Goal: Task Accomplishment & Management: Use online tool/utility

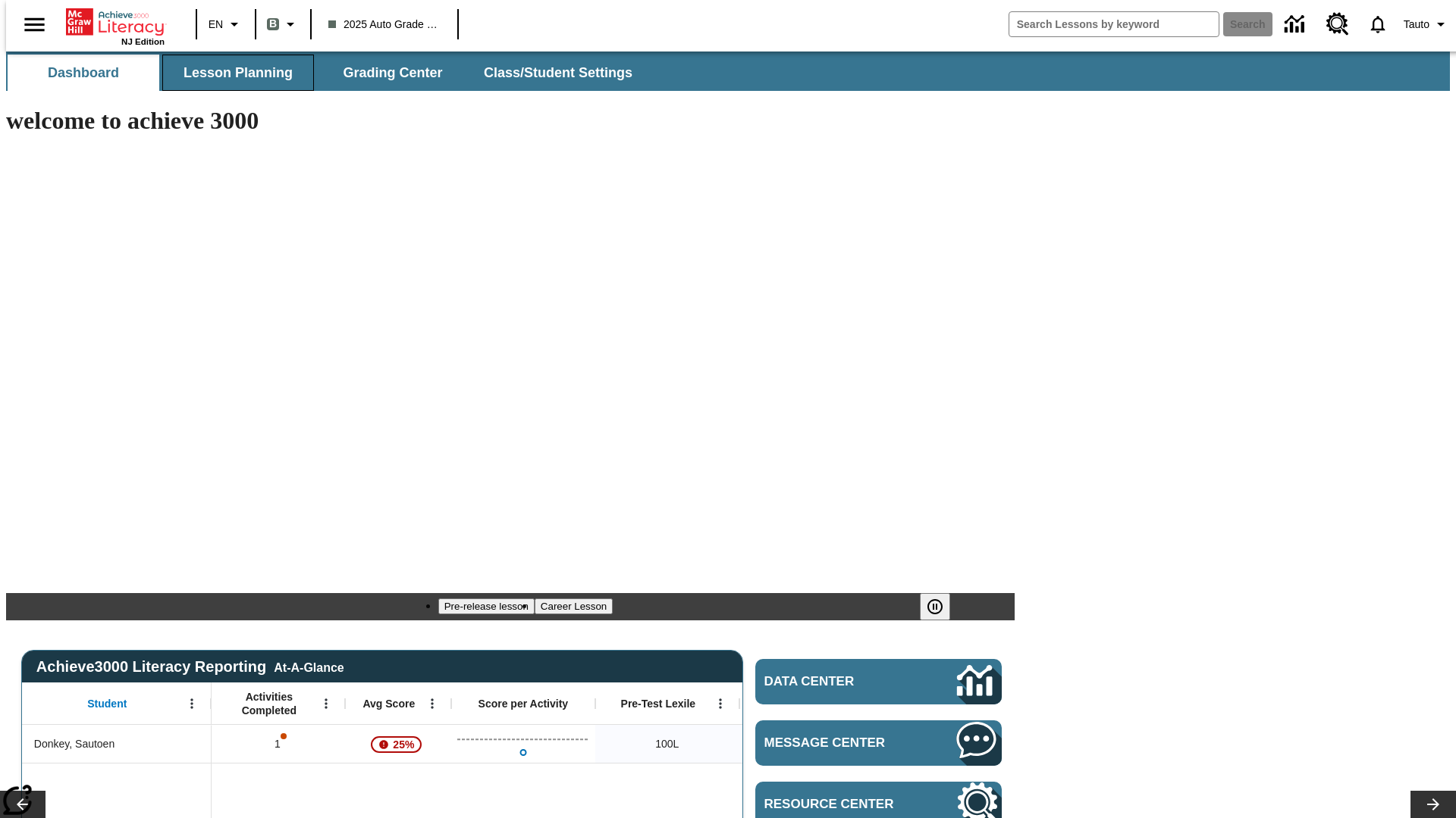
click at [232, 72] on span "Lesson Planning" at bounding box center [238, 72] width 109 height 17
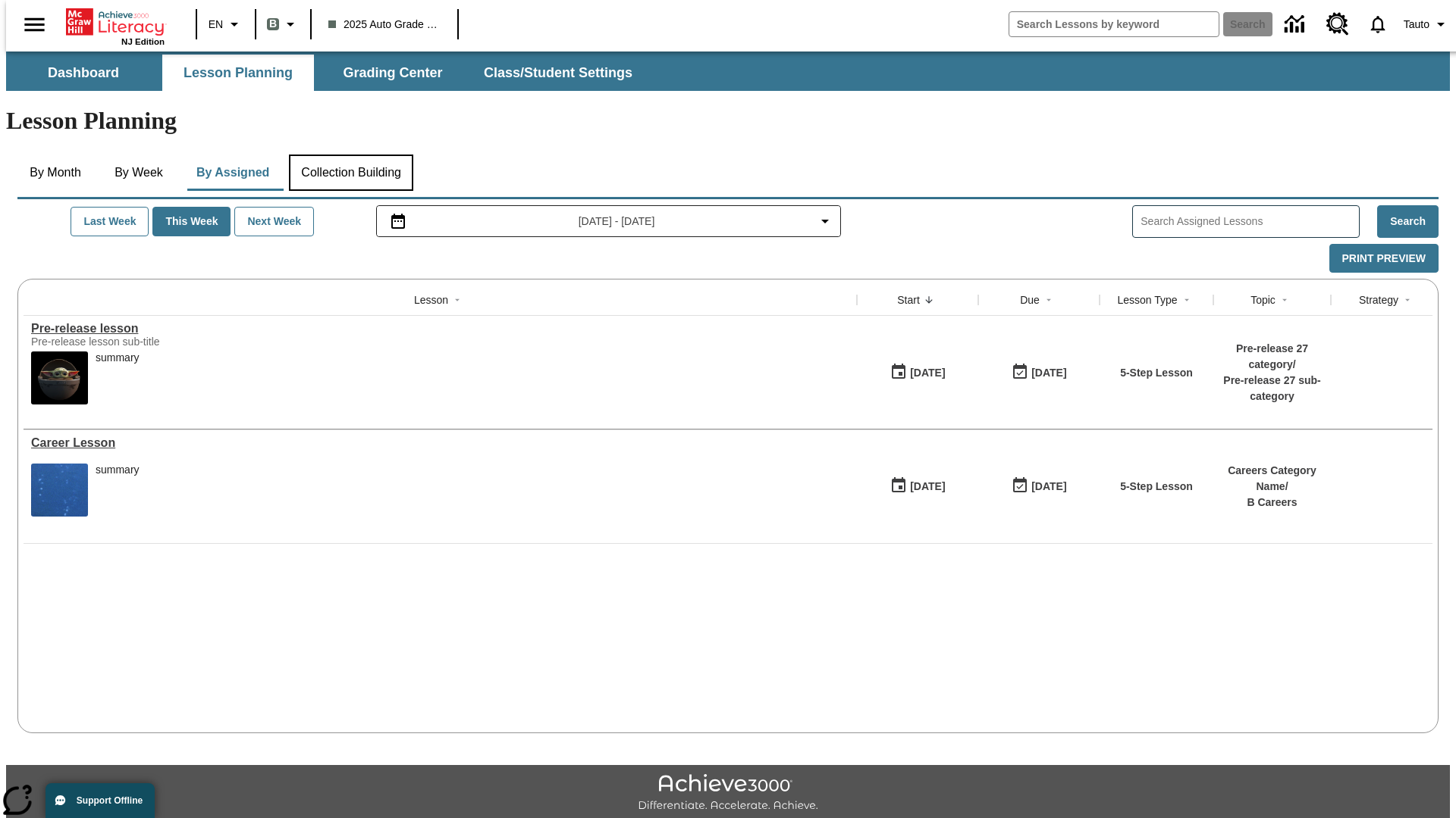
click at [350, 155] on button "Collection Building" at bounding box center [351, 173] width 124 height 37
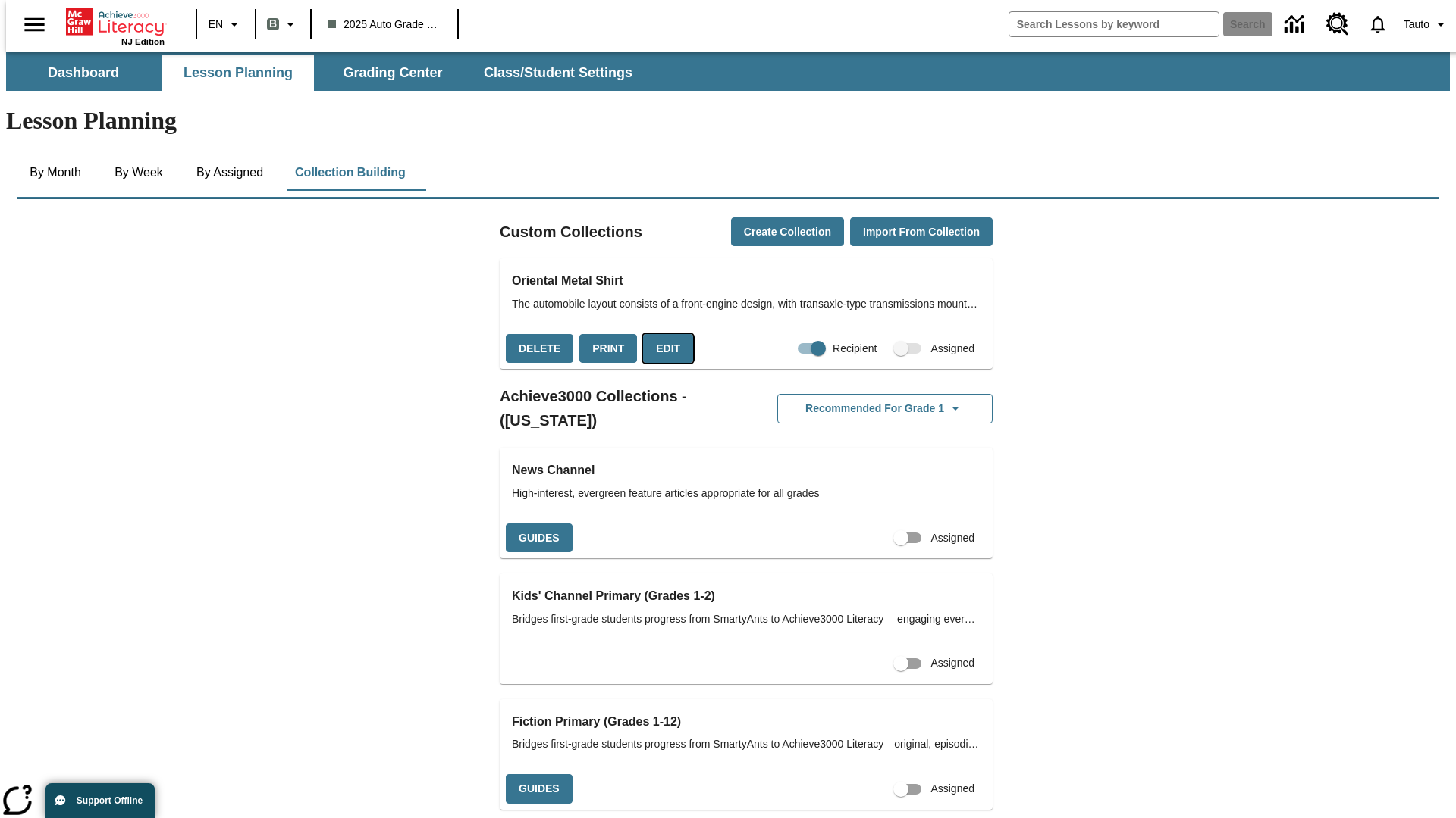
click at [663, 334] on button "Edit" at bounding box center [668, 348] width 50 height 29
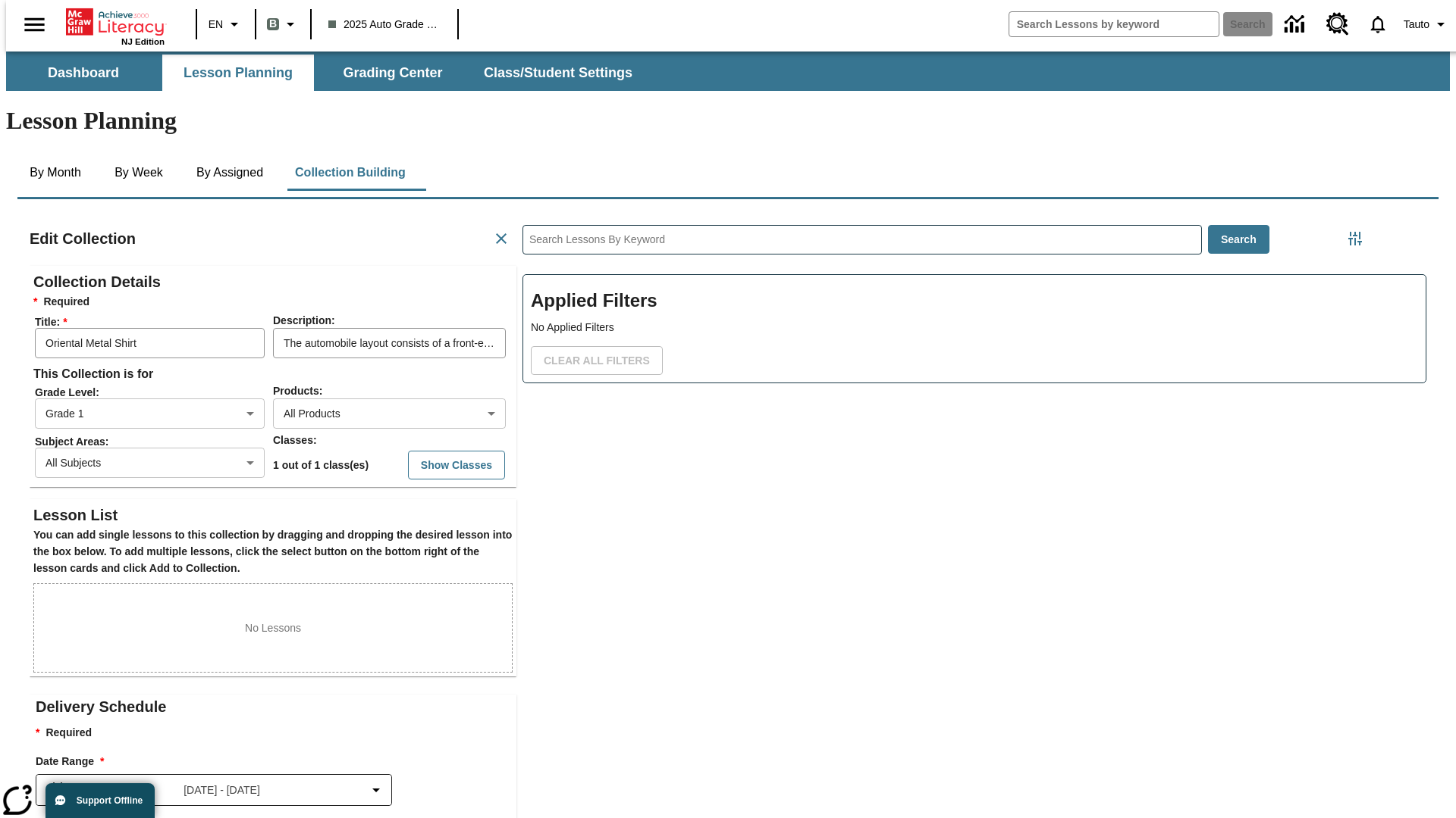
scroll to position [1, 1]
click at [365, 358] on body "Skip to main content NJ Edition EN B 2025 Auto Grade 1 B Search 0 Tauto Dashboa…" at bounding box center [728, 526] width 1443 height 950
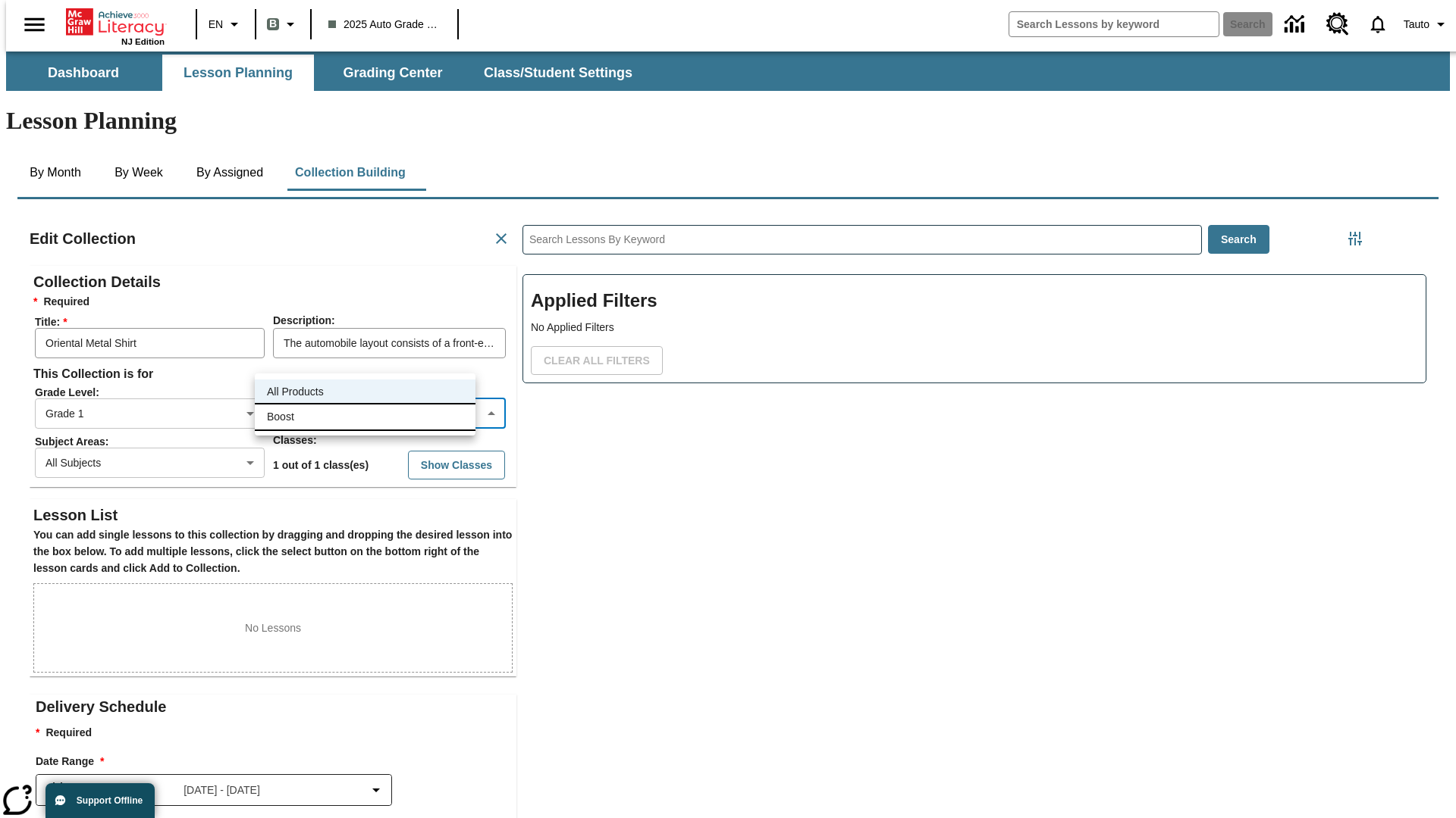
click at [365, 416] on li "Boost" at bounding box center [365, 417] width 221 height 25
type input "12"
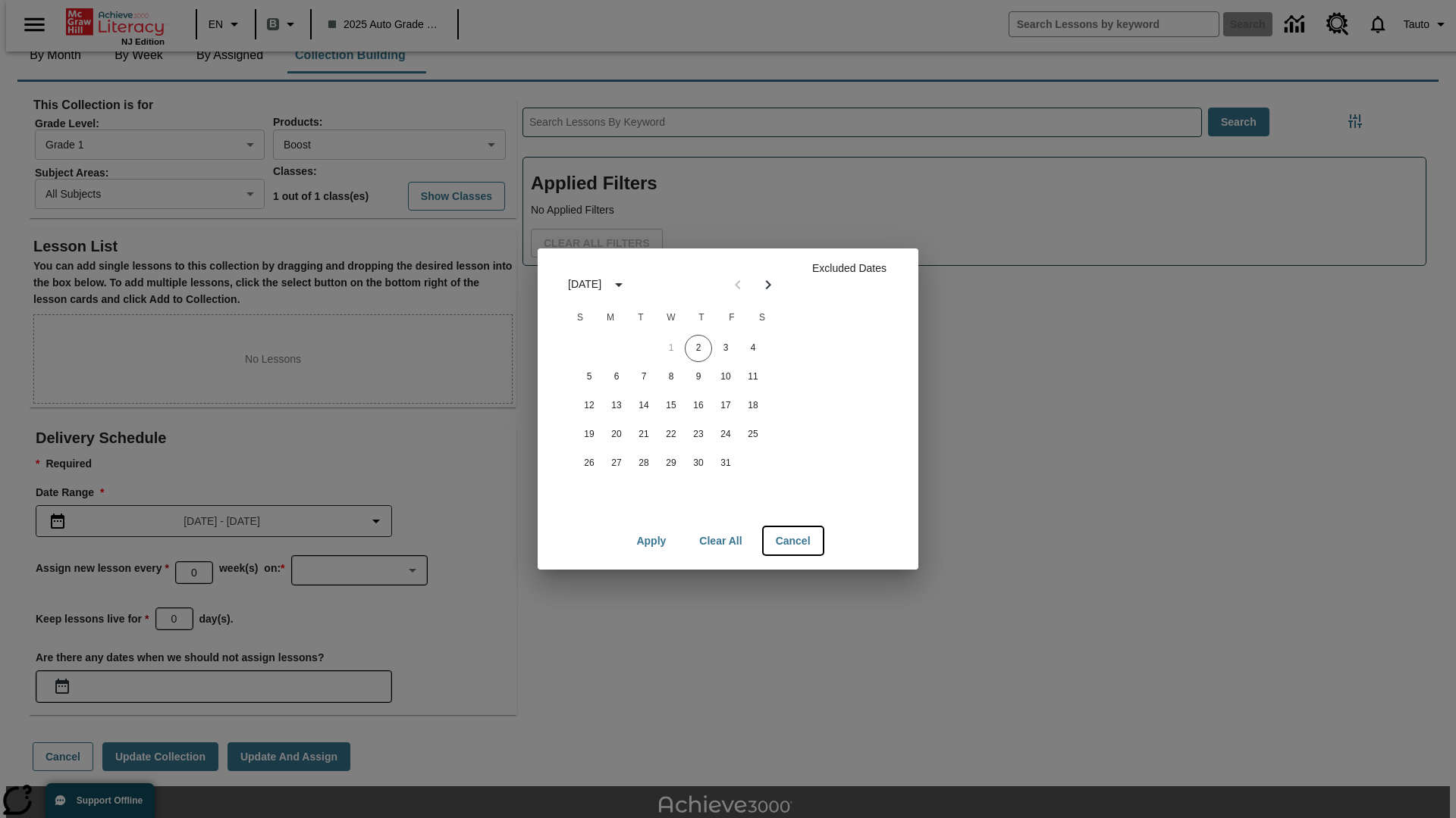
click at [793, 541] on button "Cancel" at bounding box center [793, 541] width 59 height 28
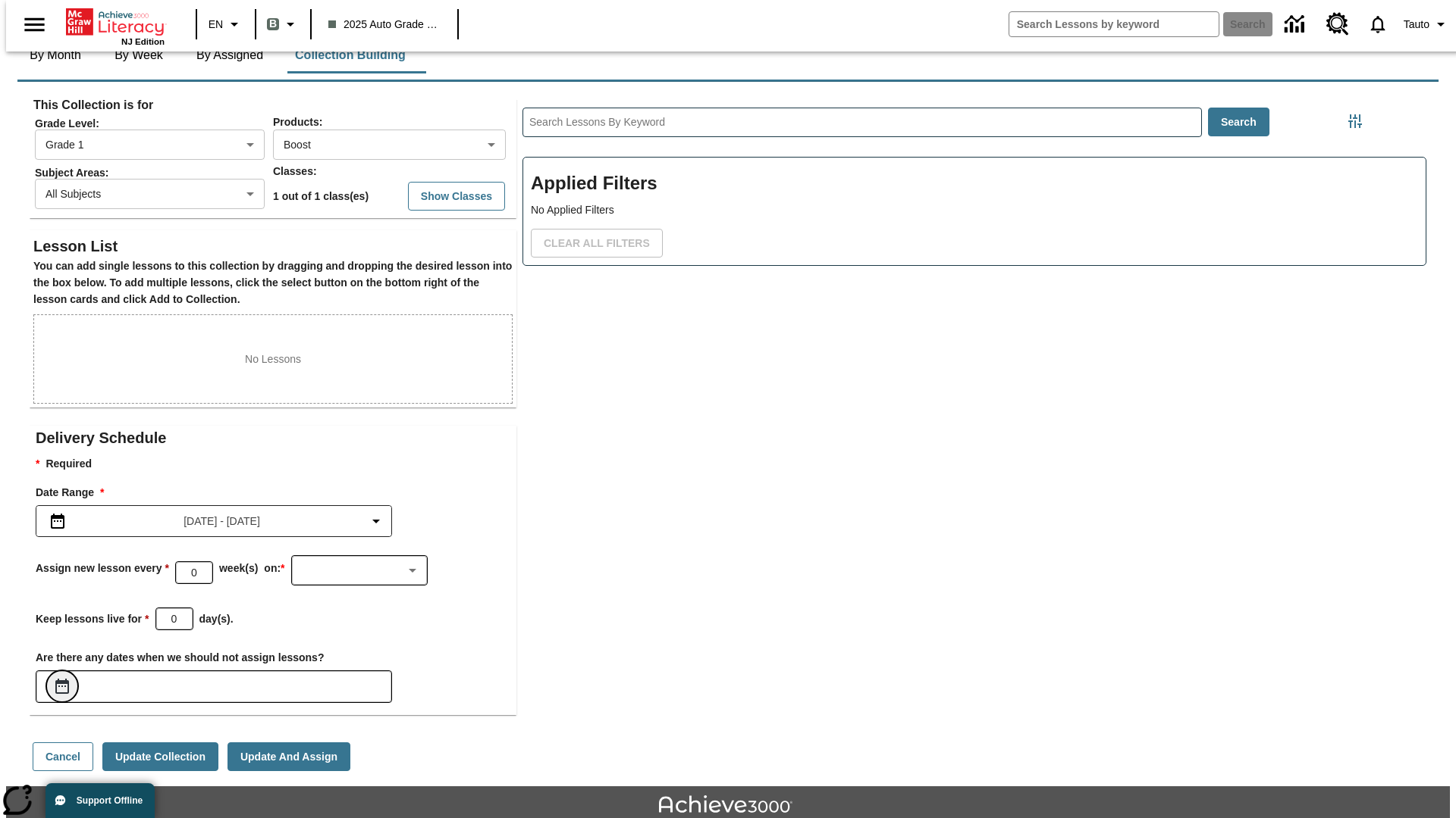
click at [56, 679] on icon "Choose Dates" at bounding box center [62, 686] width 13 height 15
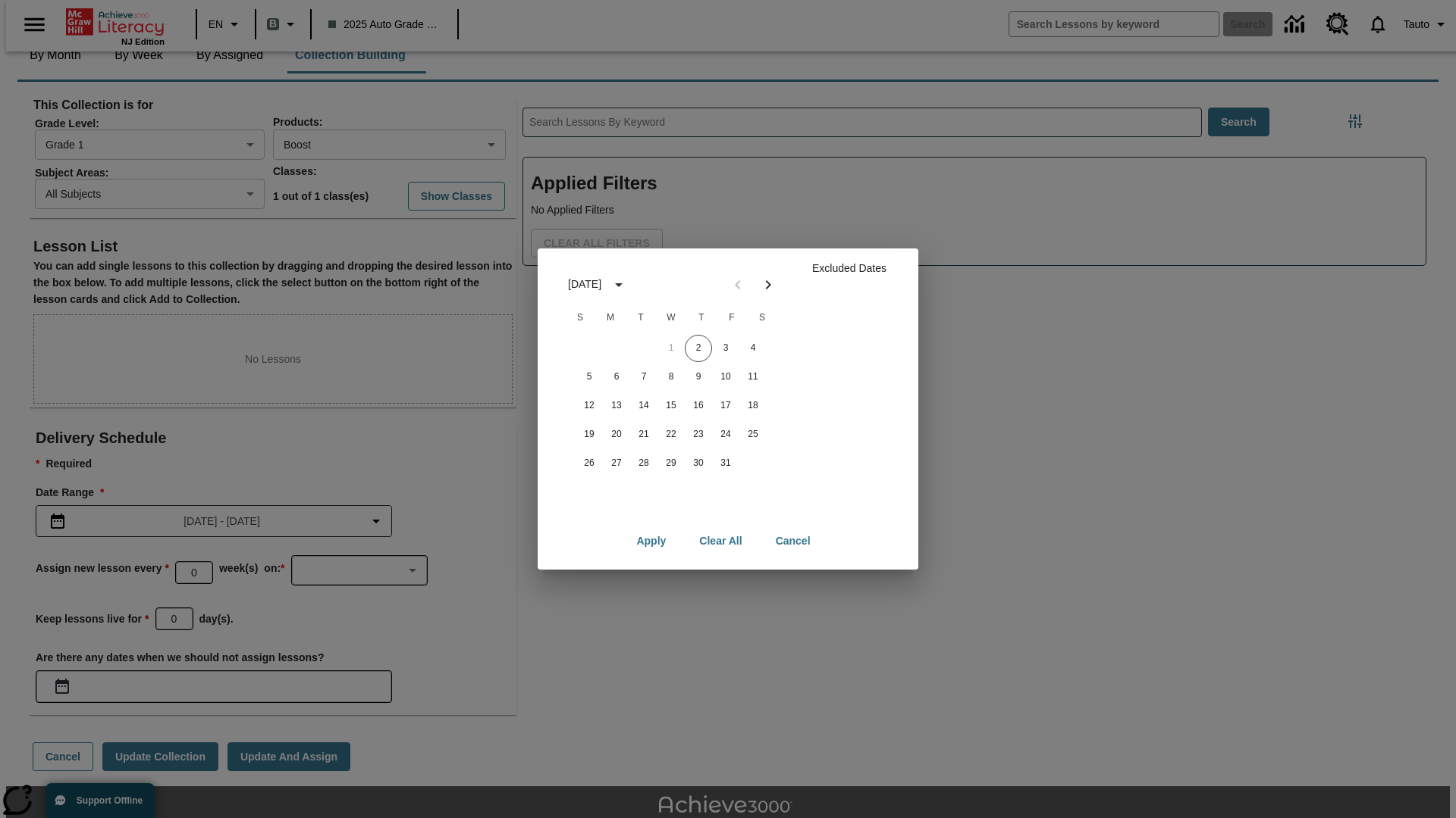
scroll to position [152, 0]
click at [698, 348] on button "2" at bounding box center [698, 348] width 28 height 27
